Goal: Task Accomplishment & Management: Manage account settings

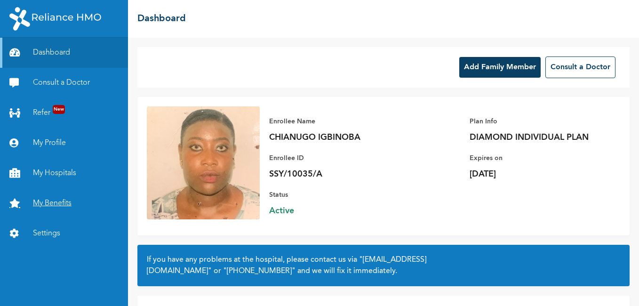
click at [70, 197] on link "My Benefits" at bounding box center [64, 203] width 128 height 30
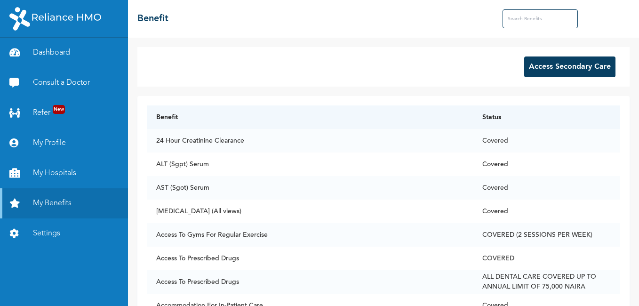
click at [561, 65] on button "Access Secondary Care" at bounding box center [569, 66] width 91 height 21
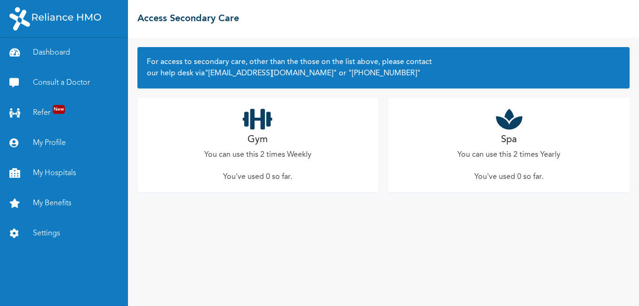
click at [265, 132] on div "Gym You can use this 2 times Weekly You've used 0 so far ." at bounding box center [257, 145] width 241 height 94
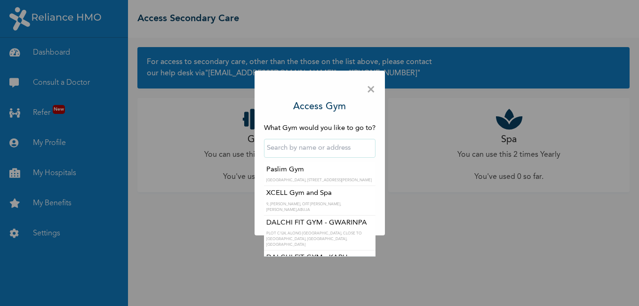
click at [341, 154] on input "text" at bounding box center [319, 148] width 111 height 19
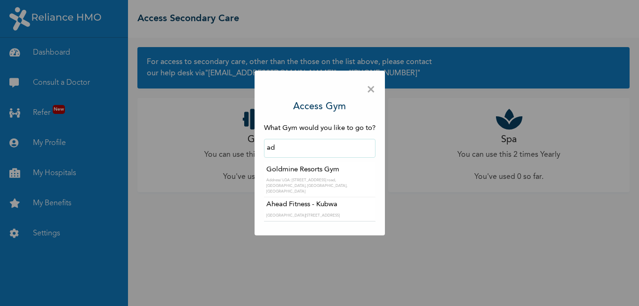
type input "a"
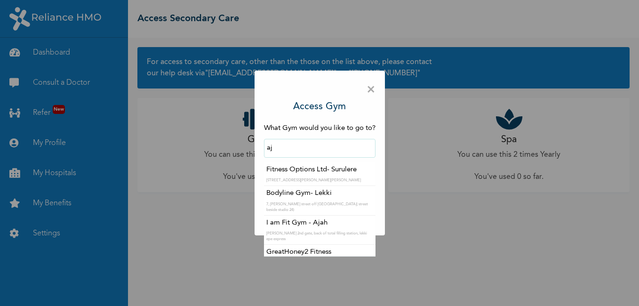
type input "a"
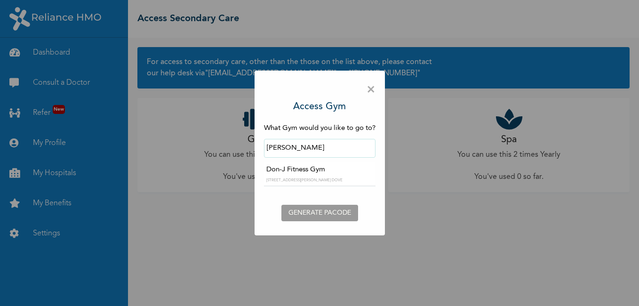
type input "badore"
click at [369, 90] on span "×" at bounding box center [370, 90] width 9 height 20
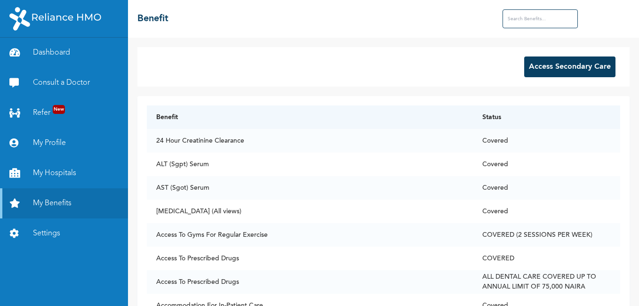
click at [534, 16] on input "text" at bounding box center [539, 18] width 75 height 19
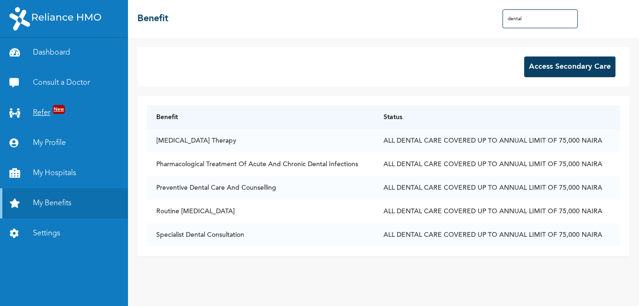
type input "dental"
click at [43, 113] on link "Refer New" at bounding box center [64, 113] width 128 height 30
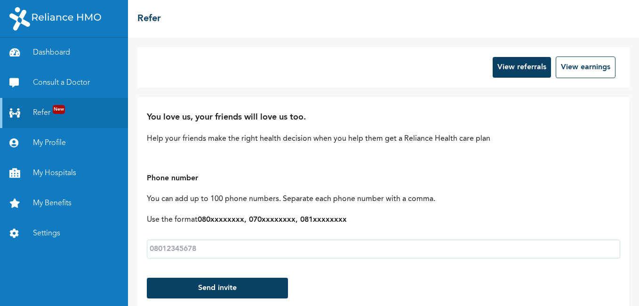
click at [43, 113] on link "Refer New" at bounding box center [64, 113] width 128 height 30
click at [51, 56] on link "Dashboard" at bounding box center [64, 53] width 128 height 30
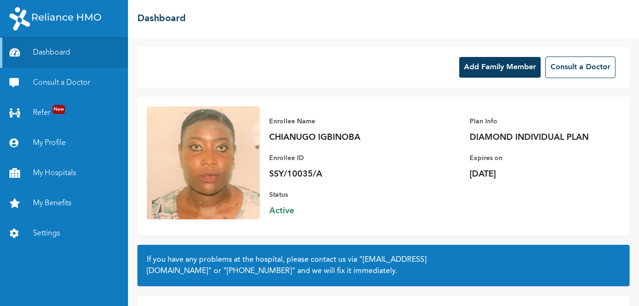
click at [51, 56] on link "Dashboard" at bounding box center [64, 53] width 128 height 30
click at [473, 65] on button "Add Family Member" at bounding box center [499, 67] width 81 height 21
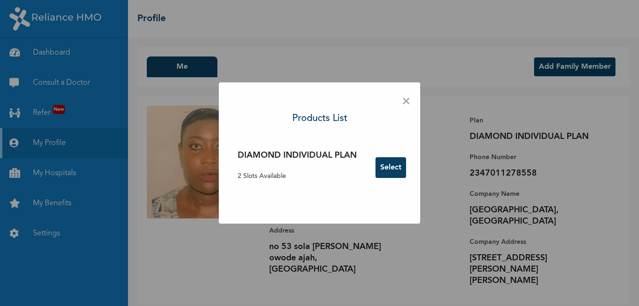
click at [404, 101] on span "×" at bounding box center [406, 102] width 9 height 20
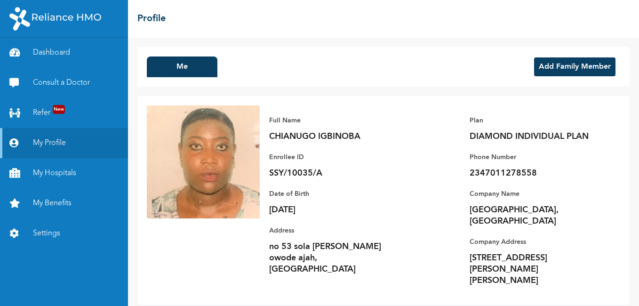
click at [580, 66] on button "Add Family Member" at bounding box center [574, 66] width 81 height 19
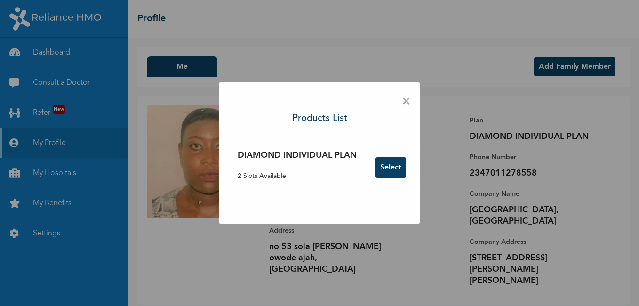
click at [384, 170] on button "Select" at bounding box center [390, 167] width 31 height 21
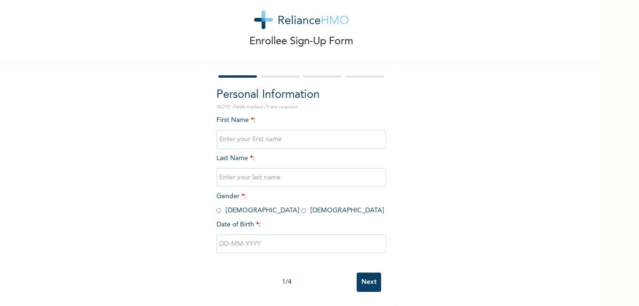
scroll to position [25, 0]
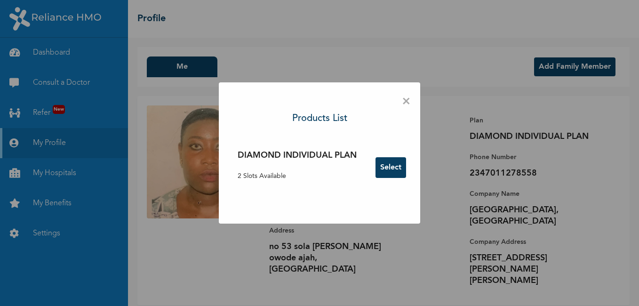
click at [407, 105] on span "×" at bounding box center [406, 102] width 9 height 20
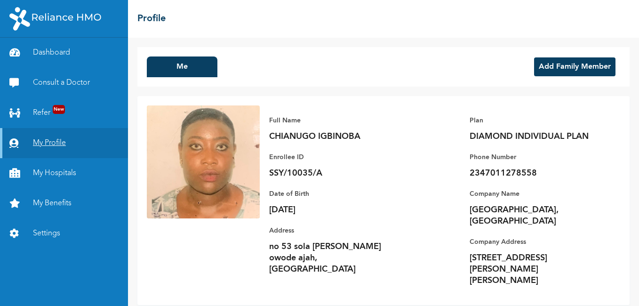
click at [82, 144] on link "My Profile" at bounding box center [64, 143] width 128 height 30
click at [180, 64] on button "Me" at bounding box center [182, 66] width 71 height 21
click at [73, 53] on link "Dashboard" at bounding box center [64, 53] width 128 height 30
